Goal: Transaction & Acquisition: Purchase product/service

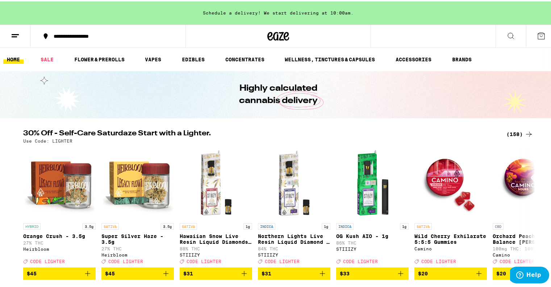
click at [510, 130] on div "(158)" at bounding box center [520, 132] width 27 height 9
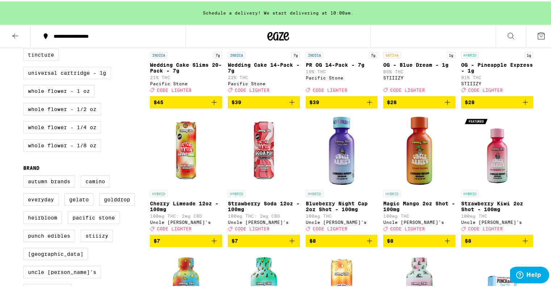
scroll to position [544, 0]
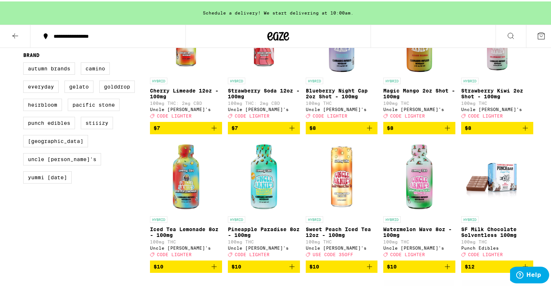
click at [41, 138] on div "Autumn Brands Camino Everyday Gelato GoldDrop Heirbloom Pacific Stone Punch Edi…" at bounding box center [86, 124] width 127 height 127
click at [44, 109] on label "Heirbloom" at bounding box center [42, 103] width 39 height 12
click at [25, 62] on input "Heirbloom" at bounding box center [25, 62] width 0 height 0
checkbox input "true"
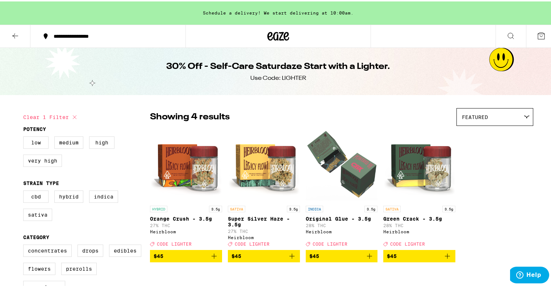
scroll to position [60, 0]
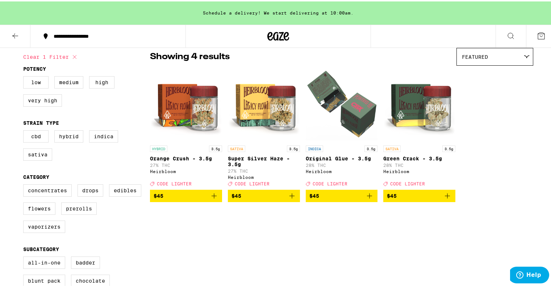
click at [213, 199] on icon "Add to bag" at bounding box center [214, 194] width 9 height 9
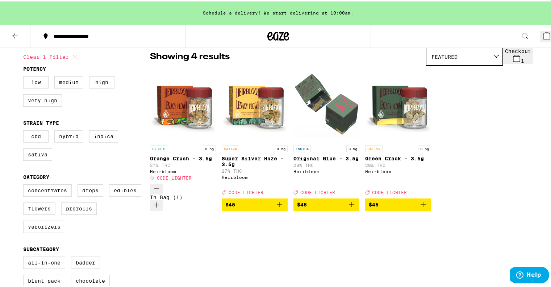
click at [284, 199] on icon "Add to bag" at bounding box center [279, 203] width 9 height 9
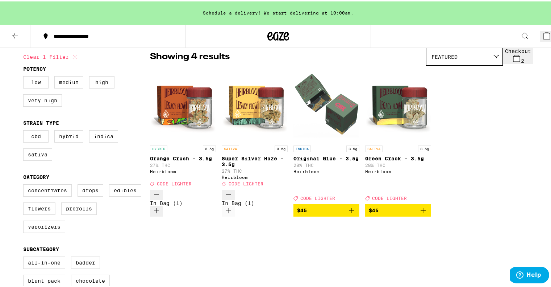
click at [428, 204] on icon "Add to bag" at bounding box center [423, 208] width 9 height 9
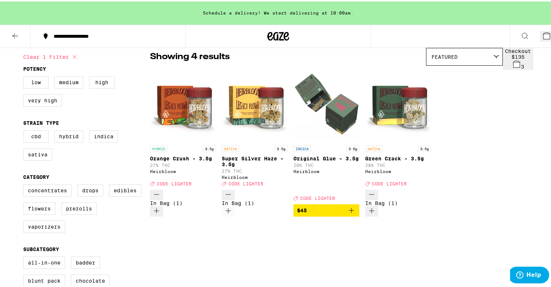
click at [543, 38] on icon at bounding box center [547, 34] width 9 height 9
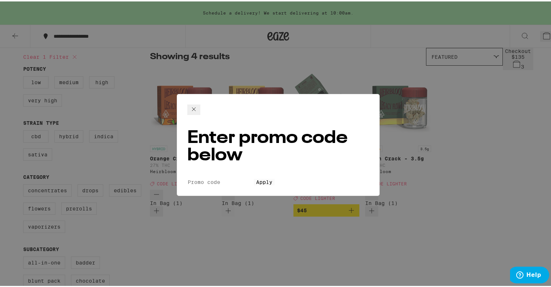
click at [219, 177] on input "Promo Code" at bounding box center [220, 180] width 67 height 7
type input "lighter"
click at [254, 177] on button "Apply" at bounding box center [264, 180] width 21 height 7
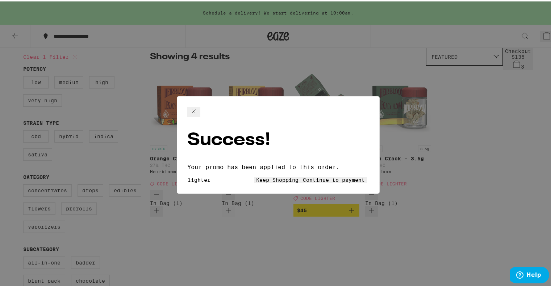
click at [301, 175] on button "Continue to payment" at bounding box center [334, 178] width 66 height 7
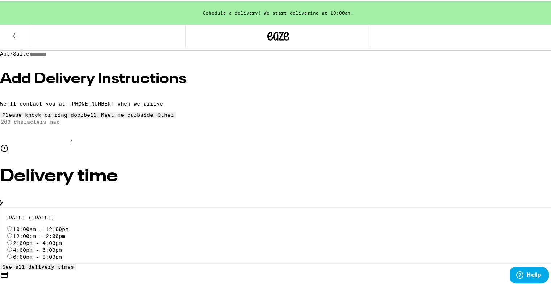
scroll to position [121, 0]
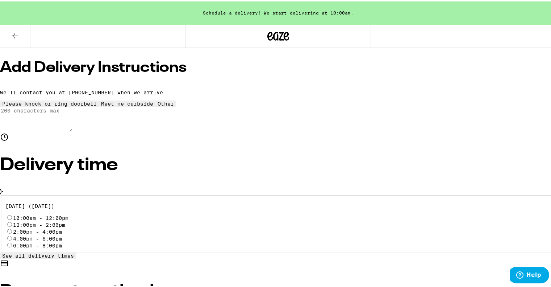
click at [84, 212] on div "10:00am - 12:00pm" at bounding box center [278, 215] width 546 height 7
click at [12, 213] on input "10:00am - 12:00pm" at bounding box center [9, 215] width 5 height 5
radio input "true"
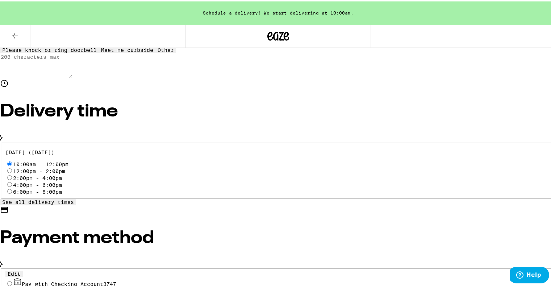
scroll to position [181, 0]
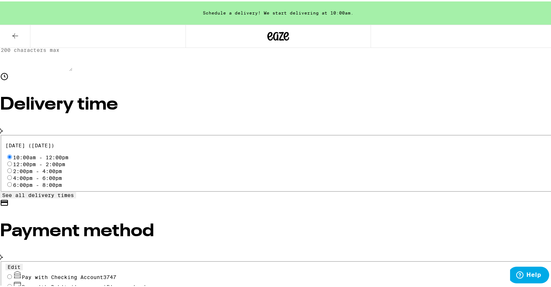
click at [12, 273] on input "Pay with Checking Account 3747" at bounding box center [9, 275] width 5 height 5
radio input "true"
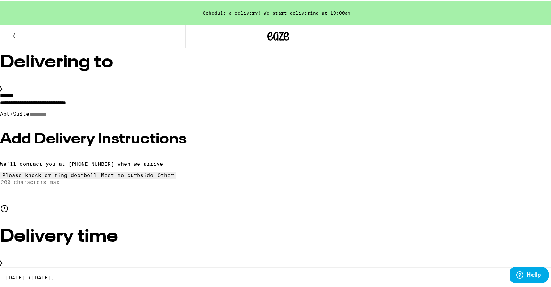
scroll to position [0, 0]
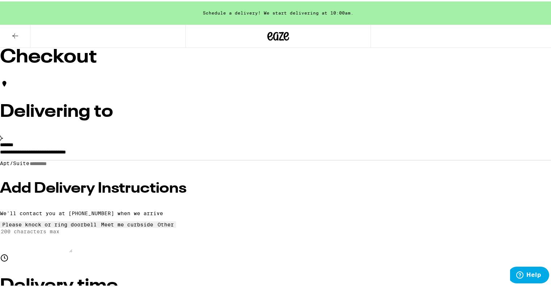
type input "5"
type input "1"
type input "5"
type input "10"
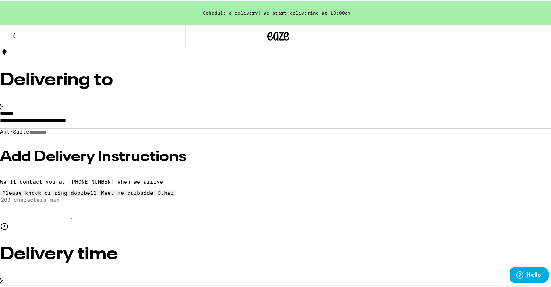
scroll to position [60, 0]
